Goal: Information Seeking & Learning: Learn about a topic

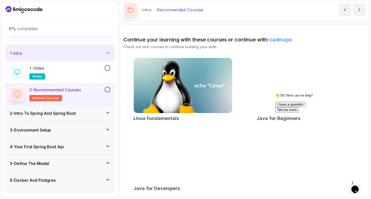
scroll to position [20, 0]
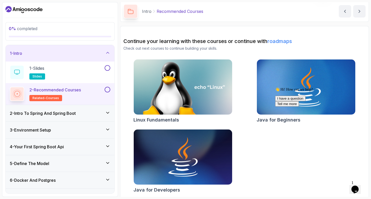
click at [104, 134] on div "3 - Environment Setup" at bounding box center [60, 130] width 109 height 16
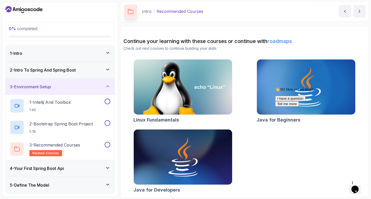
click at [108, 74] on div "2 - Intro To Spring And Spring Boot" at bounding box center [60, 70] width 109 height 16
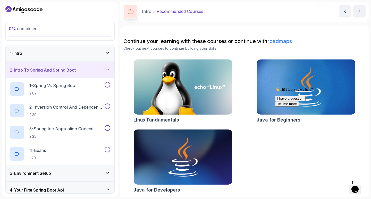
click at [109, 69] on icon at bounding box center [107, 69] width 5 height 5
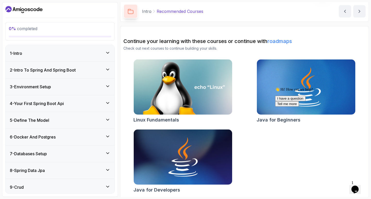
click at [106, 101] on icon at bounding box center [107, 102] width 5 height 5
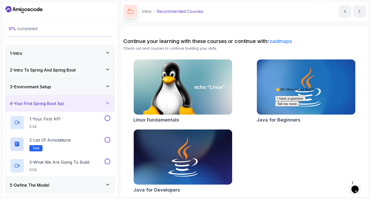
click at [106, 101] on icon at bounding box center [107, 102] width 5 height 5
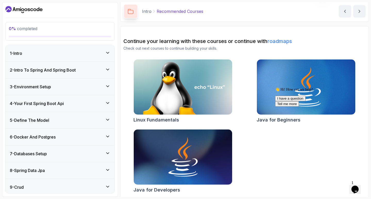
click at [107, 89] on div "3 - Environment Setup" at bounding box center [60, 87] width 100 height 6
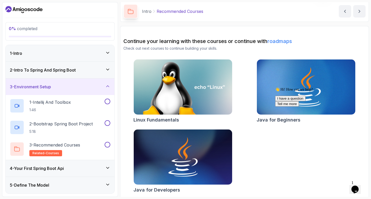
click at [99, 13] on div at bounding box center [59, 9] width 109 height 8
click at [88, 132] on p "5:18" at bounding box center [60, 131] width 63 height 5
